Goal: Contribute content

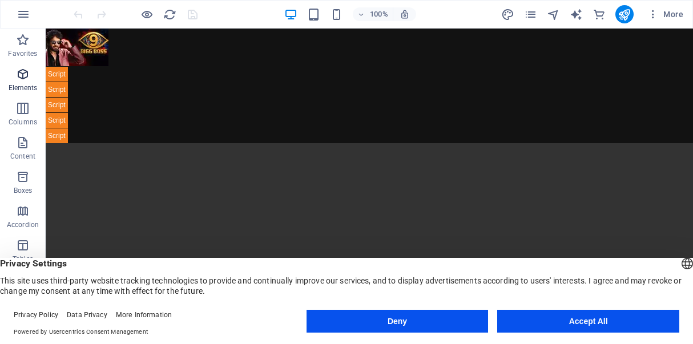
click at [21, 75] on icon "button" at bounding box center [23, 74] width 14 height 14
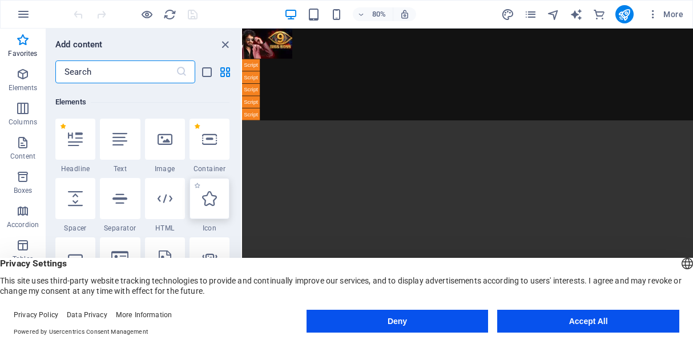
scroll to position [122, 0]
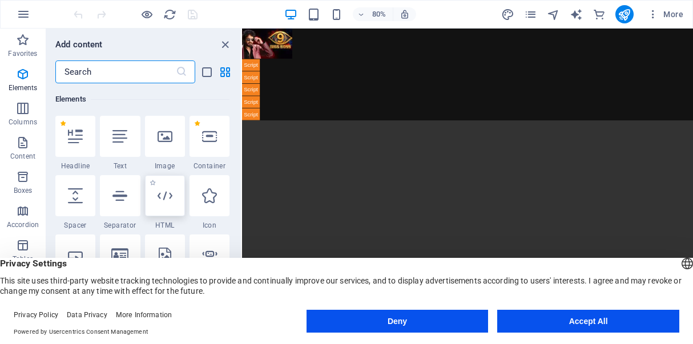
click at [165, 204] on div at bounding box center [165, 195] width 40 height 41
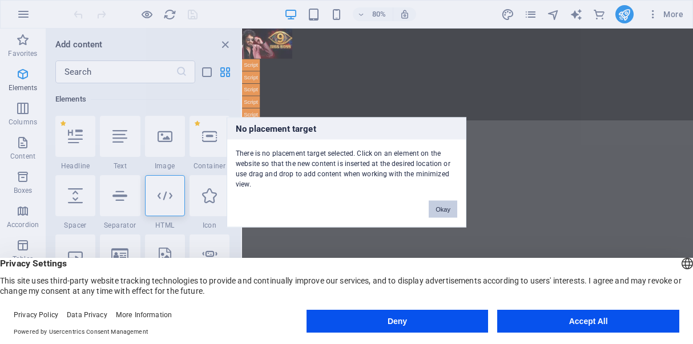
click at [440, 213] on button "Okay" at bounding box center [442, 208] width 29 height 17
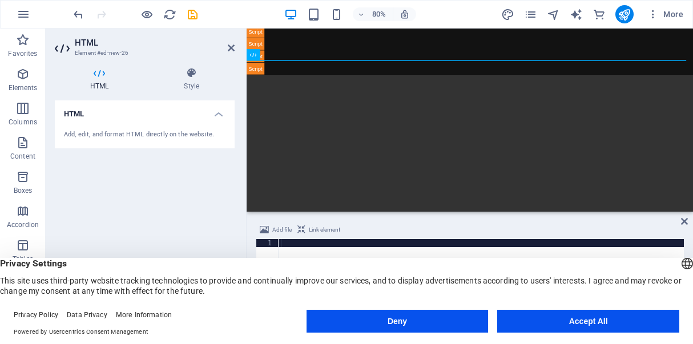
scroll to position [58, 0]
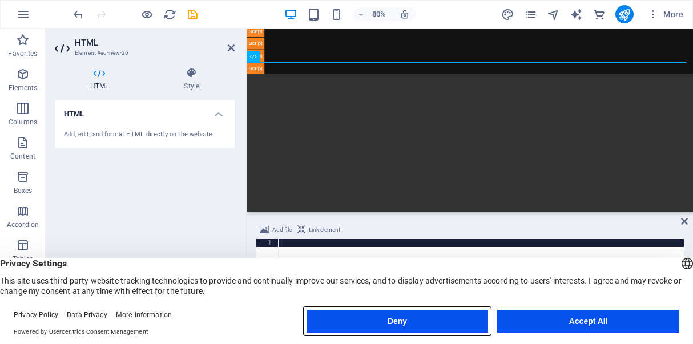
click at [460, 325] on button "Deny" at bounding box center [397, 321] width 182 height 23
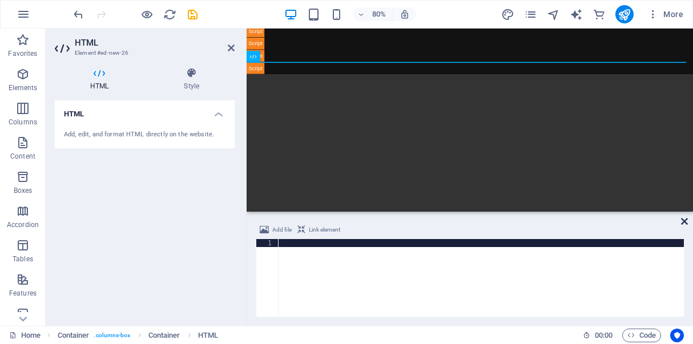
click at [683, 221] on icon at bounding box center [684, 221] width 7 height 9
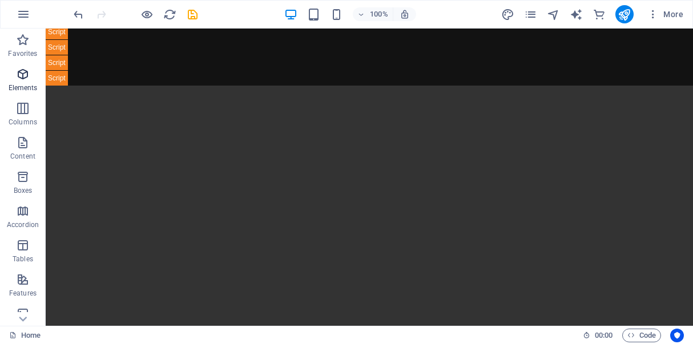
click at [21, 80] on icon "button" at bounding box center [23, 74] width 14 height 14
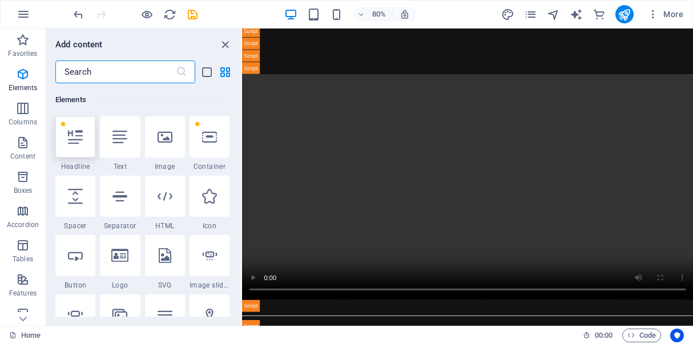
scroll to position [122, 0]
click at [163, 197] on icon at bounding box center [164, 195] width 15 height 15
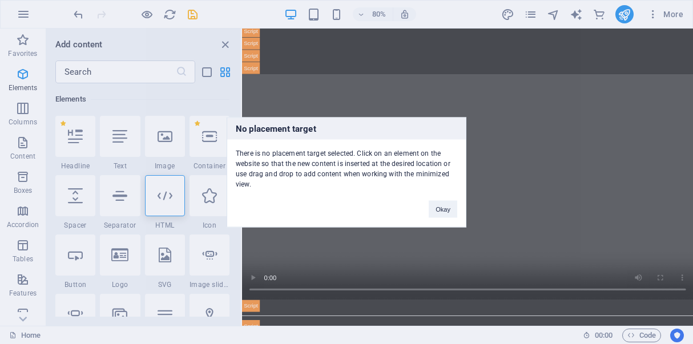
click at [428, 212] on div "Okay" at bounding box center [443, 203] width 46 height 29
click at [438, 213] on button "Okay" at bounding box center [442, 208] width 29 height 17
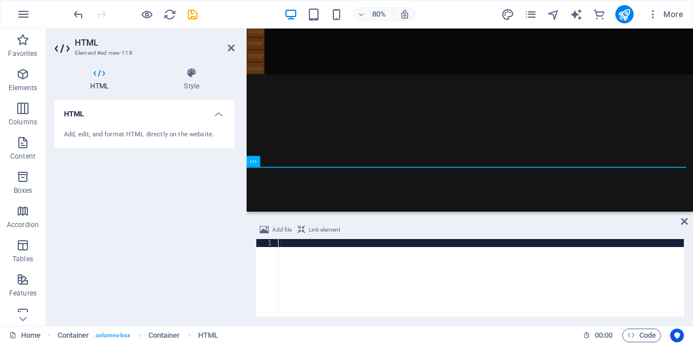
scroll to position [266, 0]
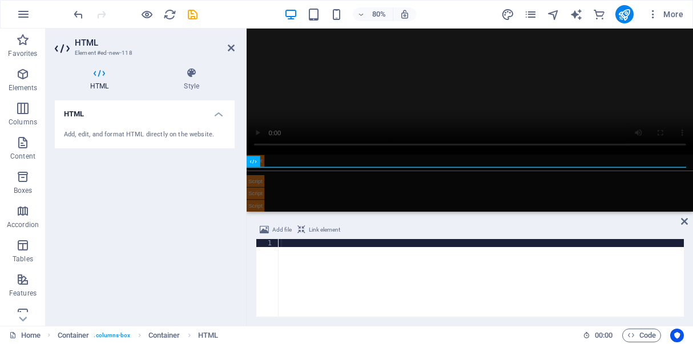
click at [353, 268] on div at bounding box center [480, 286] width 405 height 94
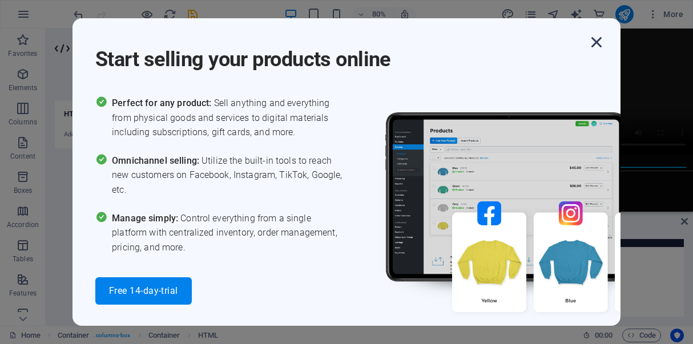
click at [594, 43] on icon "button" at bounding box center [596, 42] width 21 height 21
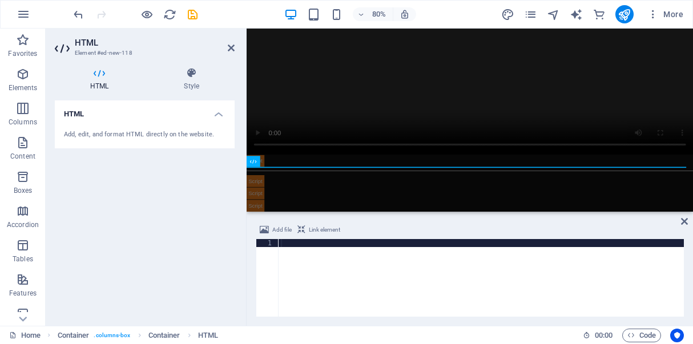
paste textarea "</html>"
type textarea "</html>"
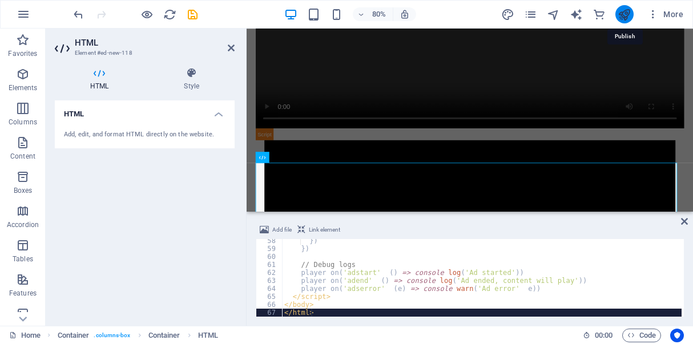
click at [619, 17] on icon "publish" at bounding box center [623, 14] width 13 height 13
